Goal: Task Accomplishment & Management: Use online tool/utility

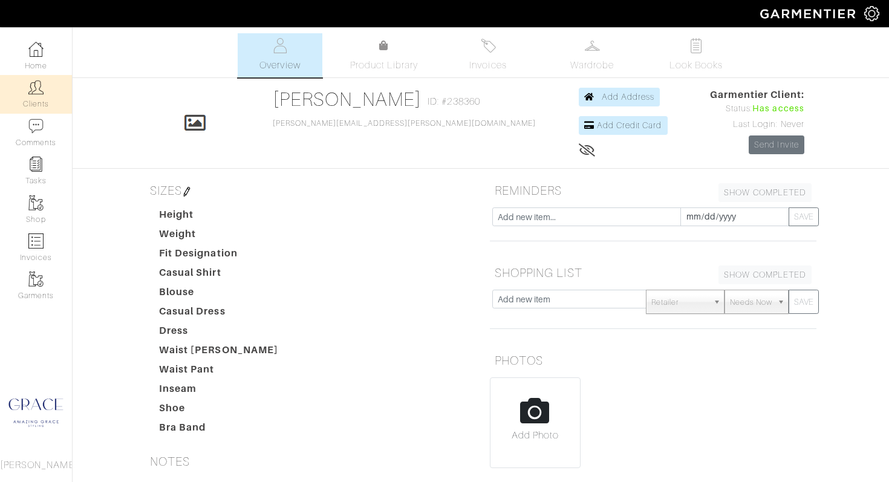
click at [31, 91] on img at bounding box center [35, 87] width 15 height 15
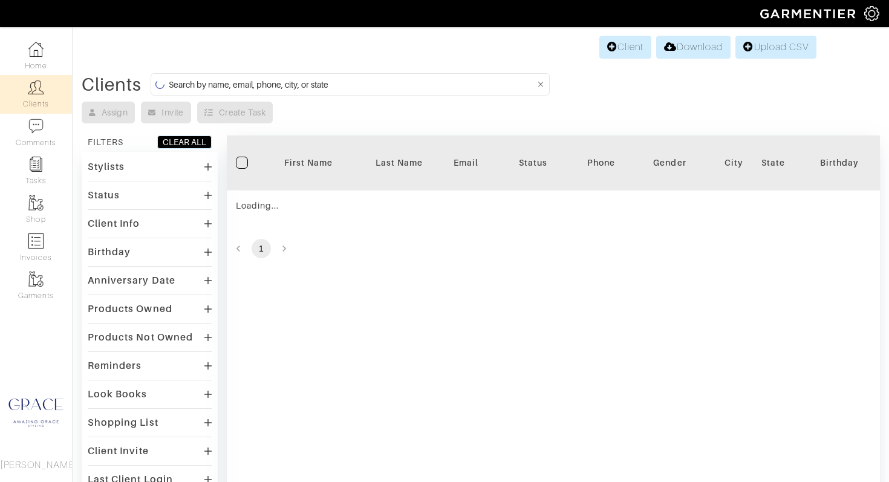
click at [246, 85] on input at bounding box center [352, 84] width 367 height 15
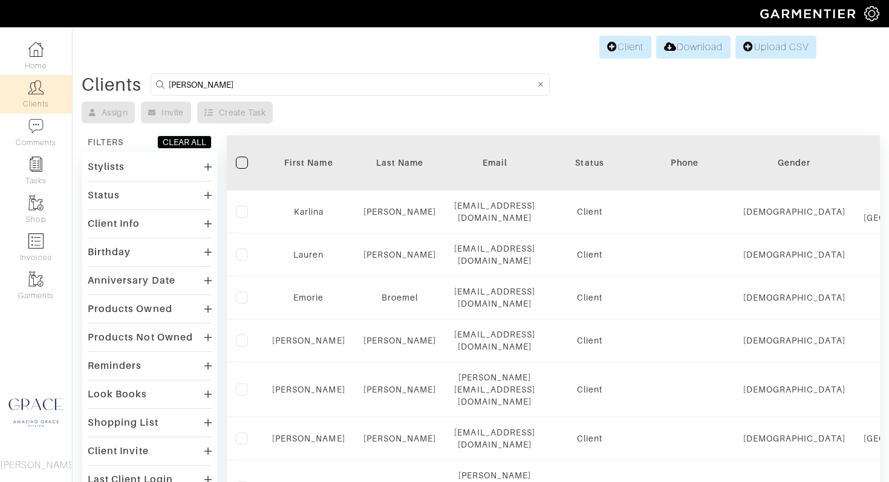
type input "patty"
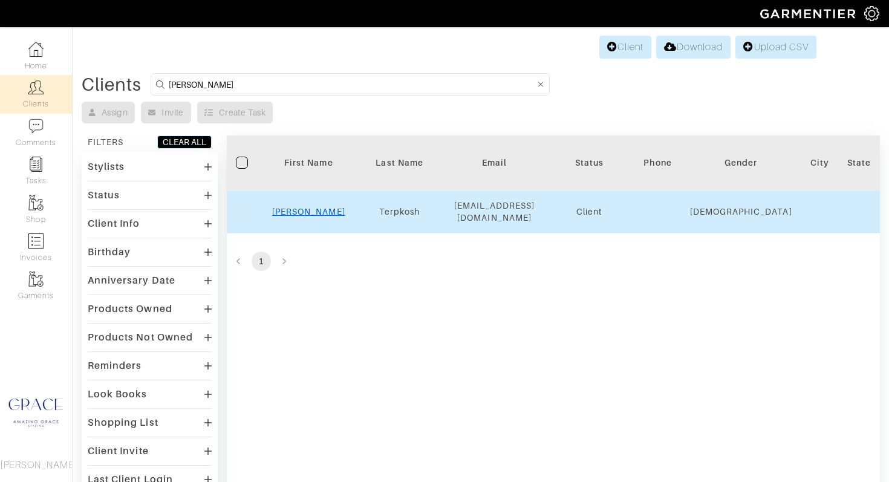
click at [304, 213] on link "Patty" at bounding box center [308, 212] width 73 height 10
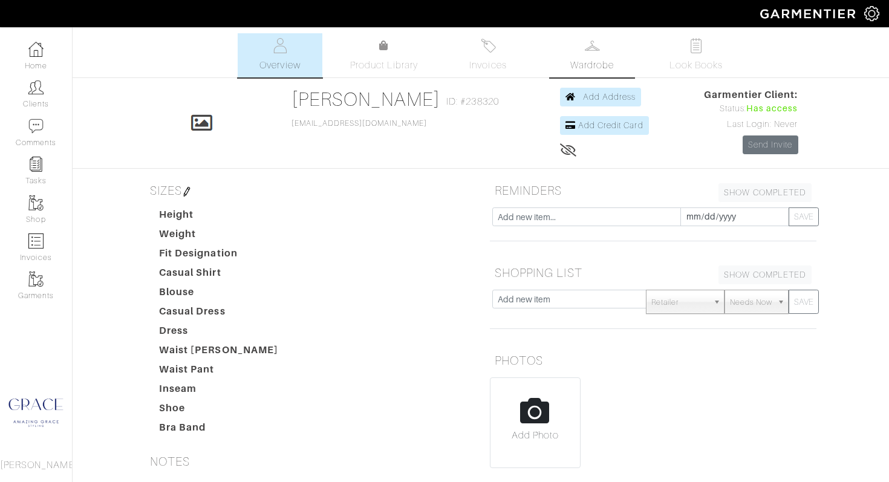
click at [588, 64] on span "Wardrobe" at bounding box center [592, 65] width 44 height 15
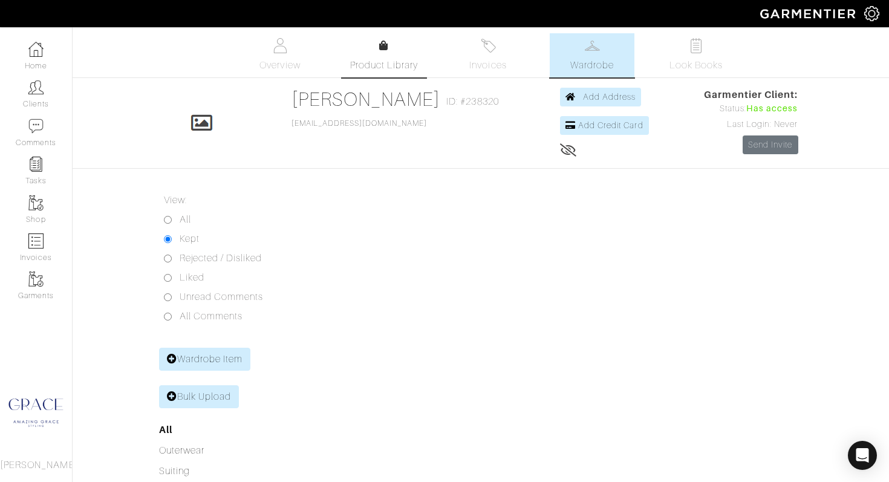
click at [378, 61] on span "Product Library" at bounding box center [384, 65] width 68 height 15
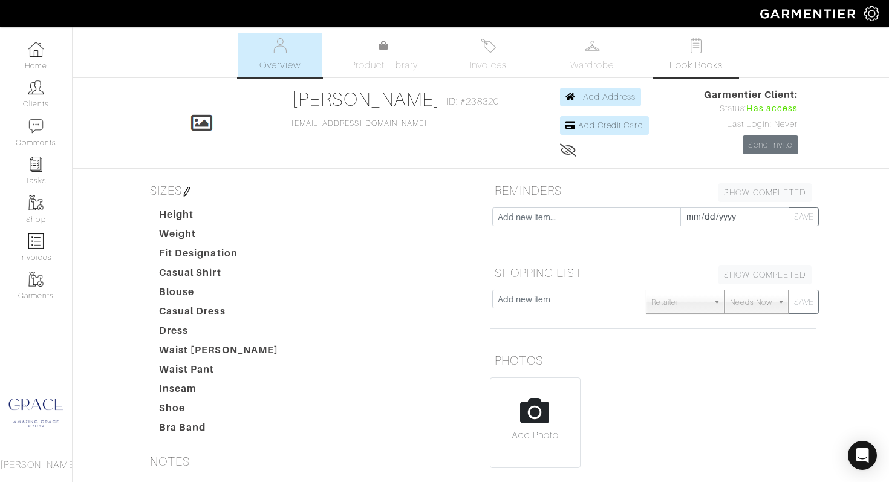
click at [690, 47] on img at bounding box center [696, 45] width 15 height 15
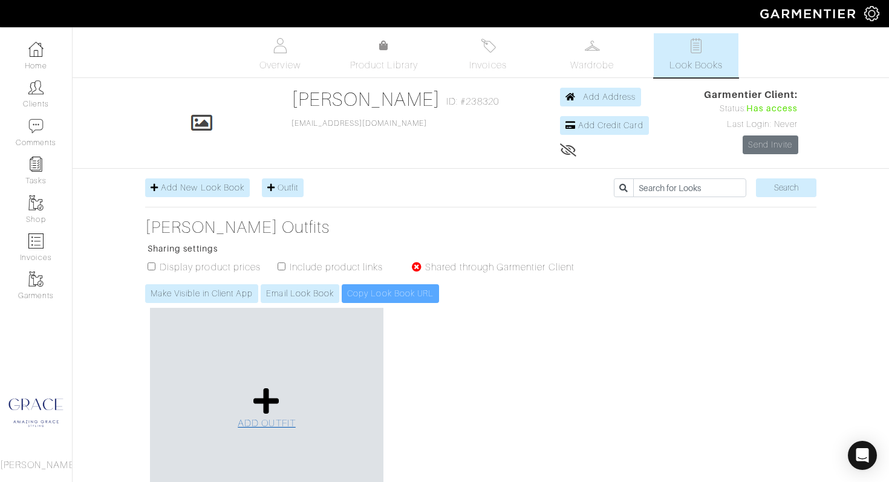
click at [257, 397] on icon at bounding box center [266, 400] width 26 height 29
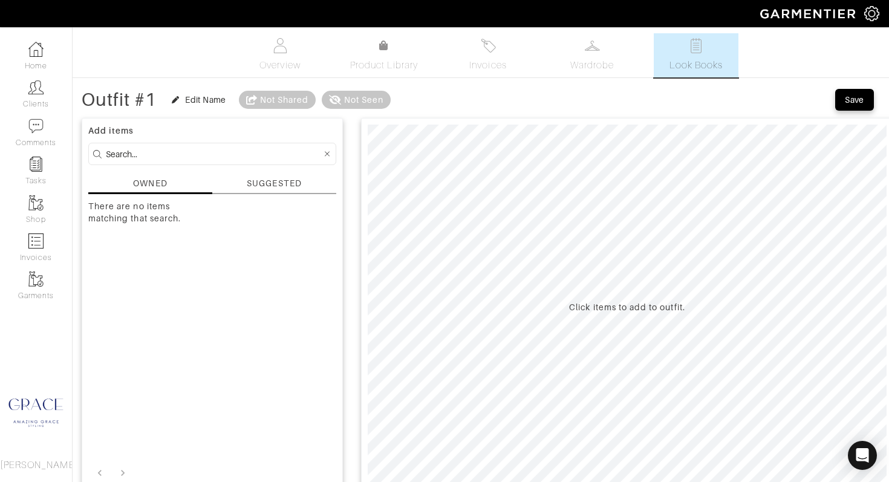
click at [285, 186] on div "SUGGESTED" at bounding box center [274, 183] width 54 height 13
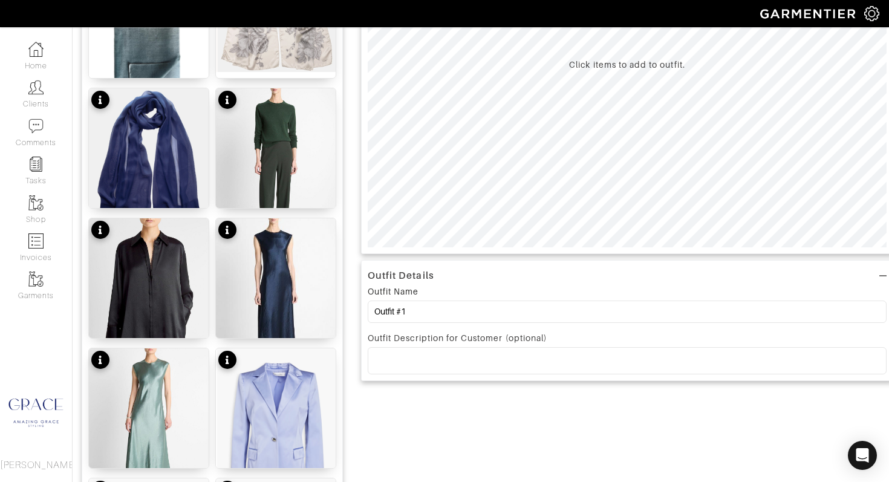
scroll to position [242, 0]
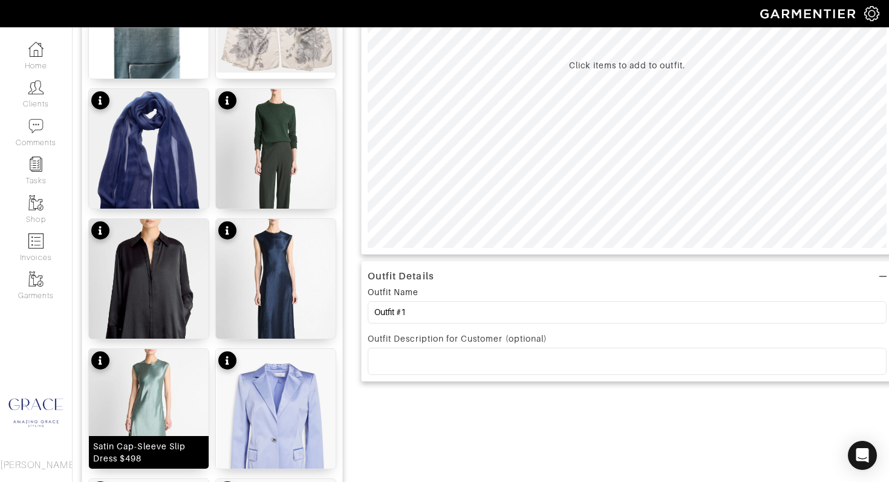
click at [173, 395] on img at bounding box center [149, 432] width 120 height 166
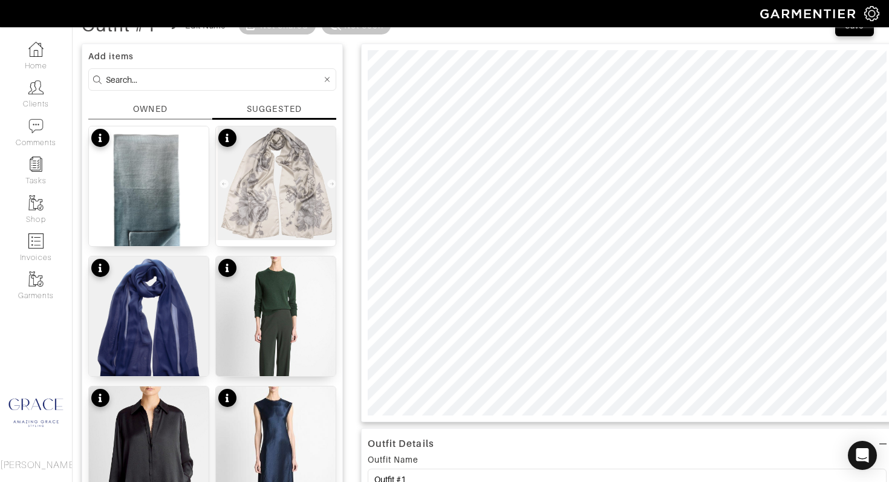
scroll to position [73, 0]
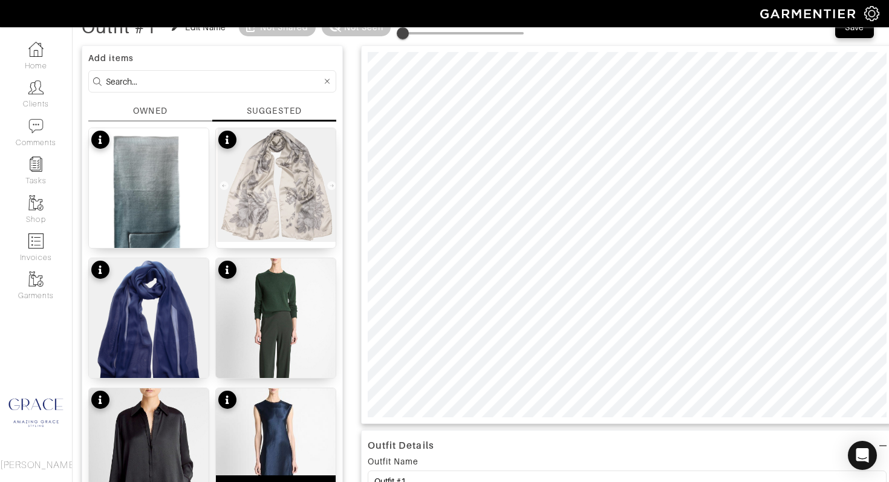
click at [284, 451] on img at bounding box center [276, 471] width 120 height 166
click at [126, 241] on div "Cashmere Scarf $368" at bounding box center [149, 238] width 93 height 12
type input "21"
drag, startPoint x: 408, startPoint y: 34, endPoint x: 431, endPoint y: 33, distance: 23.0
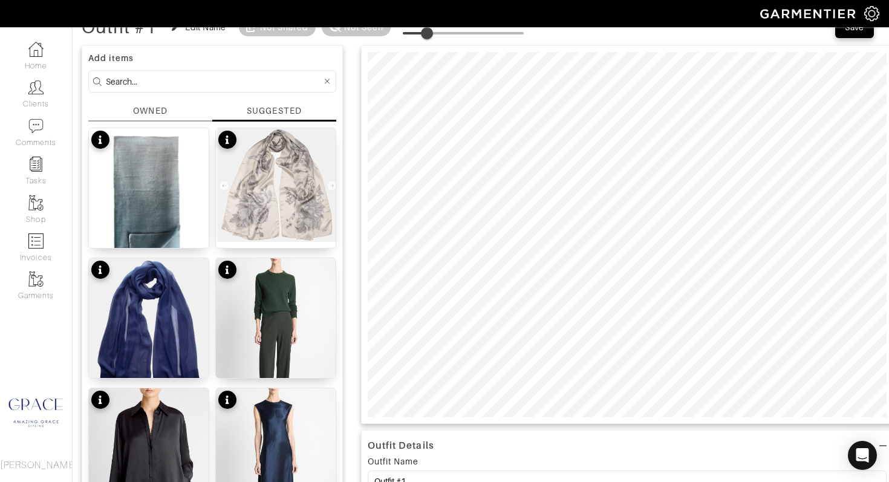
click at [430, 33] on span at bounding box center [427, 33] width 12 height 12
click at [302, 236] on div "Silk Scarf $180" at bounding box center [276, 238] width 64 height 12
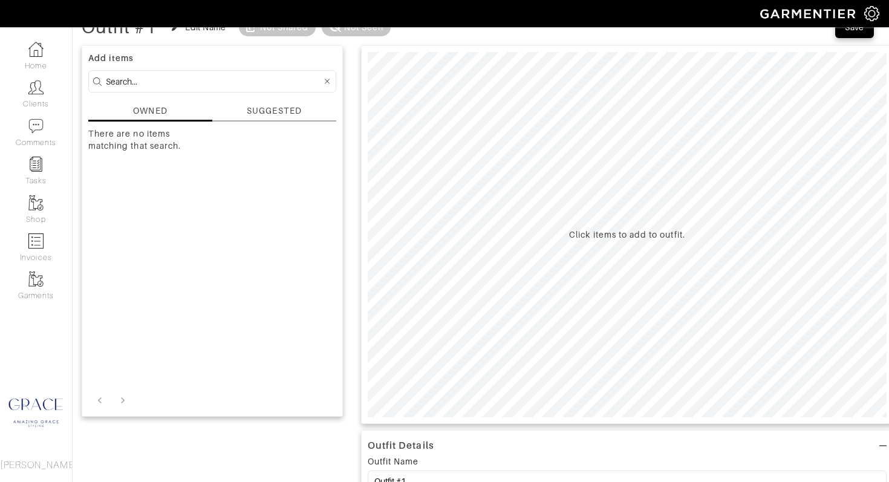
scroll to position [73, 0]
